Goal: Find specific page/section: Find specific page/section

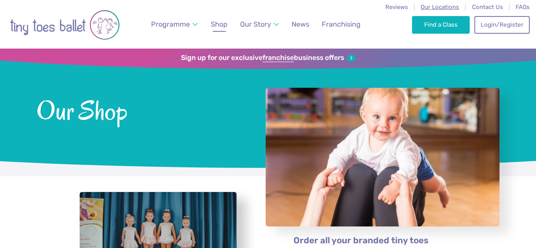
click at [439, 5] on span "Our Locations" at bounding box center [439, 7] width 38 height 7
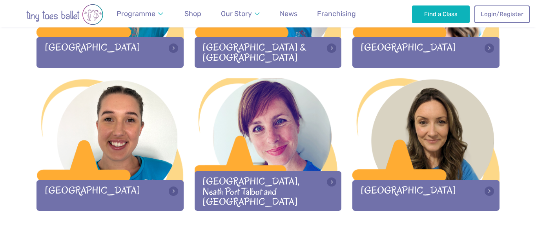
scroll to position [1108, 0]
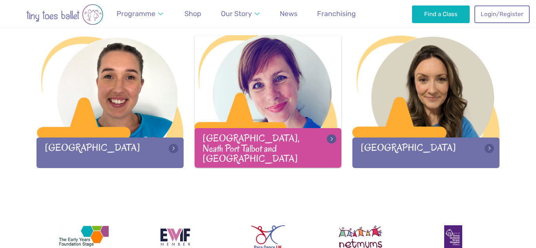
click at [279, 133] on div at bounding box center [267, 86] width 147 height 103
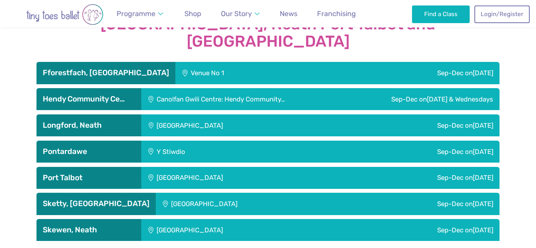
scroll to position [1324, 0]
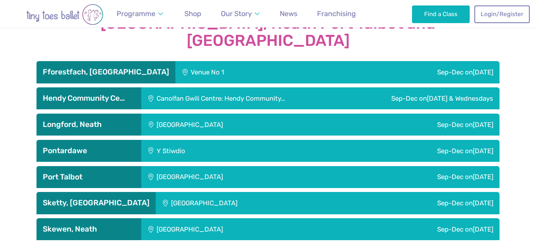
click at [89, 172] on h3 "Port Talbot" at bounding box center [89, 176] width 92 height 9
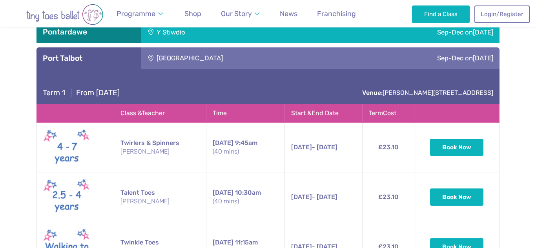
scroll to position [1446, 0]
